Goal: Task Accomplishment & Management: Use online tool/utility

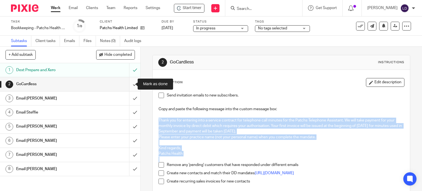
click at [129, 82] on input "submit" at bounding box center [70, 84] width 140 height 14
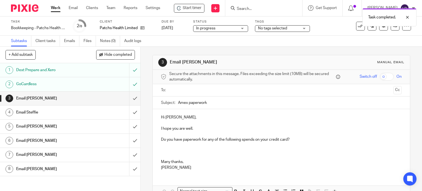
click at [56, 6] on link "Work" at bounding box center [56, 7] width 10 height 5
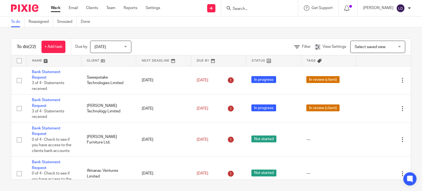
click at [102, 63] on link at bounding box center [108, 60] width 55 height 11
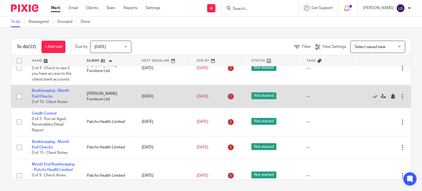
scroll to position [320, 0]
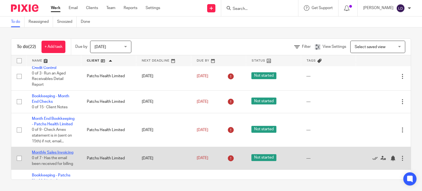
click at [55, 154] on link "Monthly Sales Invoicing" at bounding box center [52, 152] width 41 height 4
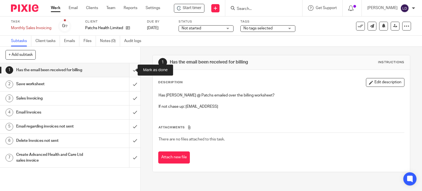
click at [131, 67] on input "submit" at bounding box center [70, 70] width 140 height 14
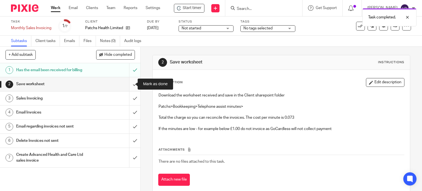
click at [128, 89] on input "submit" at bounding box center [70, 84] width 140 height 14
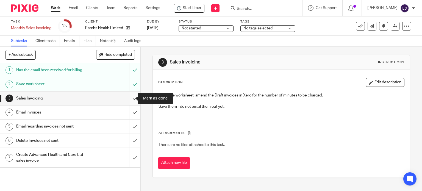
click at [131, 97] on input "submit" at bounding box center [70, 98] width 140 height 14
